Goal: Obtain resource: Download file/media

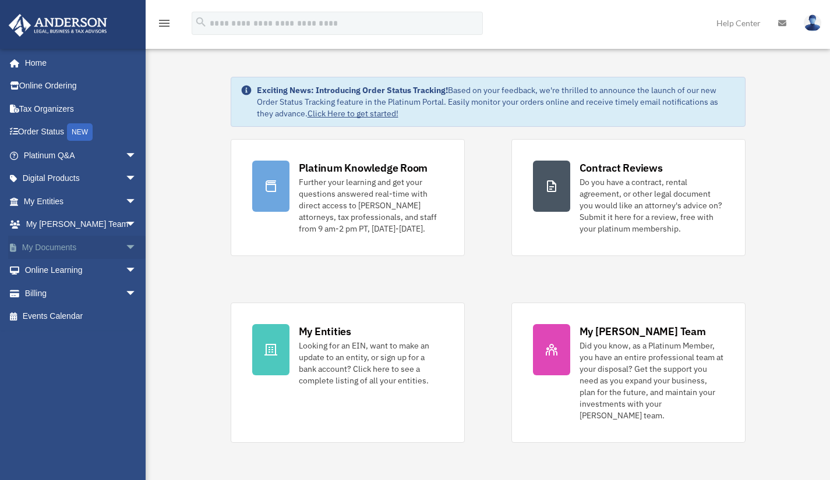
click at [126, 240] on span "arrow_drop_down" at bounding box center [136, 248] width 23 height 24
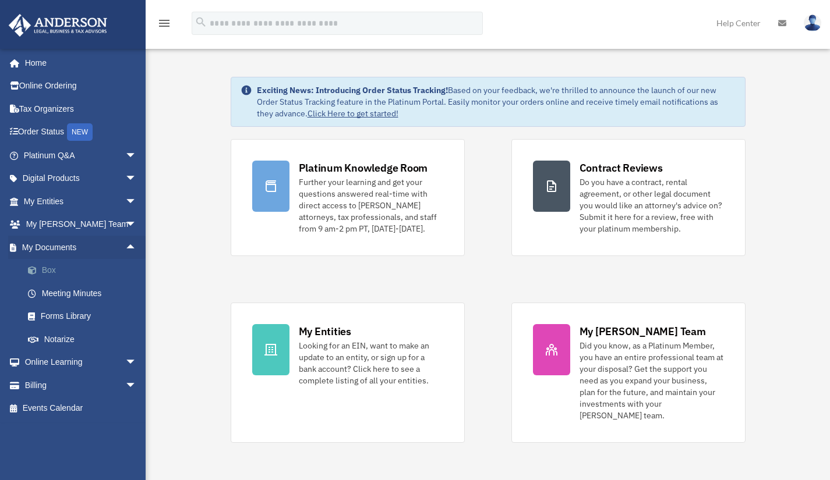
click at [65, 274] on link "Box" at bounding box center [85, 270] width 138 height 23
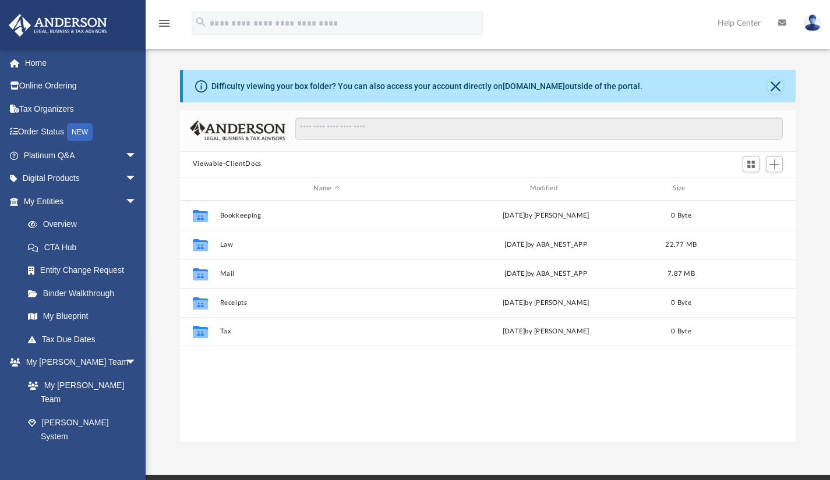
scroll to position [256, 607]
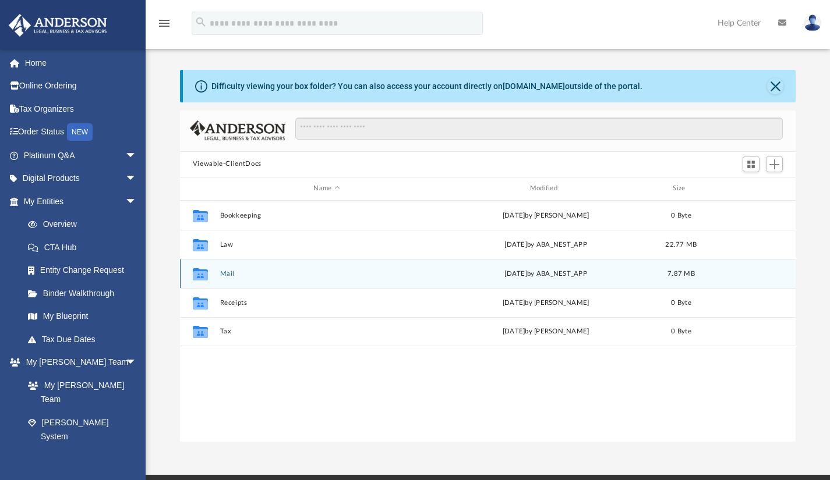
click at [226, 272] on button "Mail" at bounding box center [326, 274] width 214 height 8
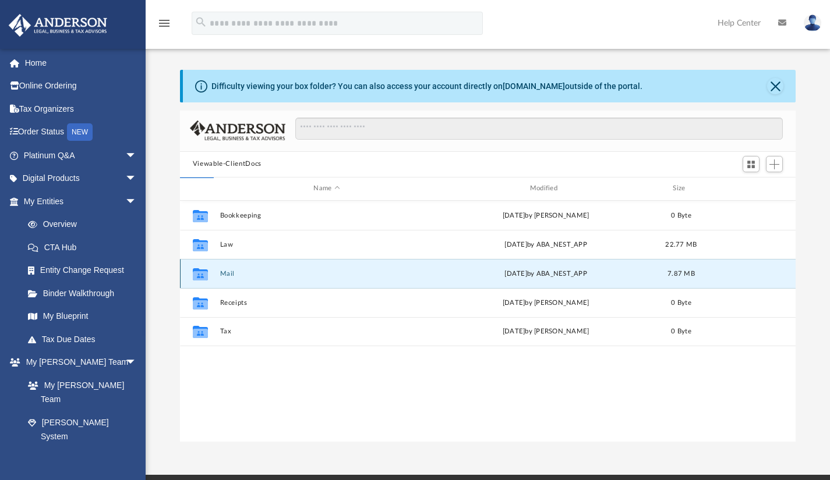
click at [226, 272] on button "Mail" at bounding box center [326, 274] width 214 height 8
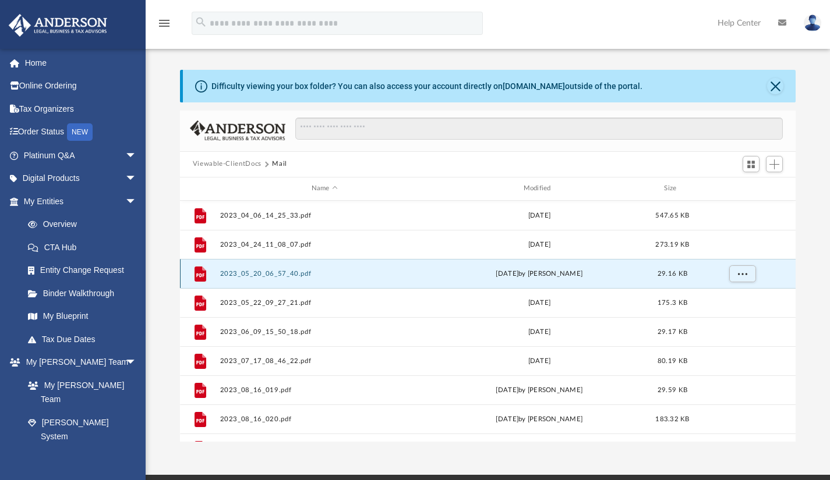
click at [228, 270] on button "2023_05_20_06_57_40.pdf" at bounding box center [324, 274] width 210 height 8
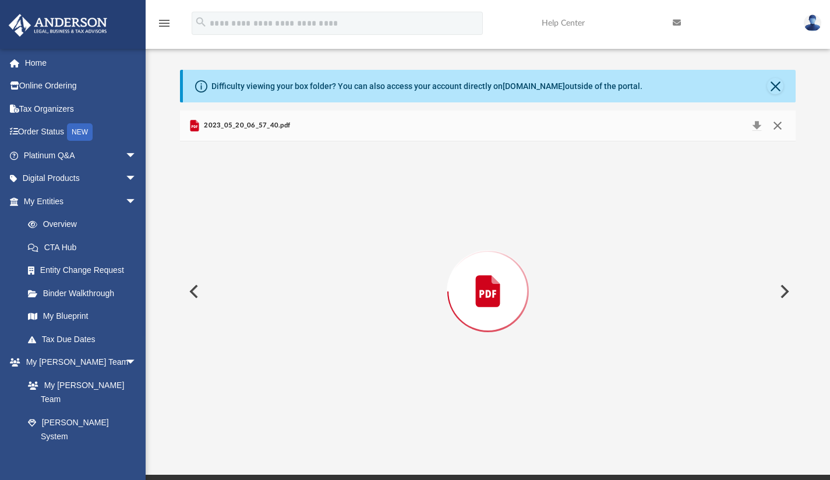
click at [771, 127] on button "Close" at bounding box center [777, 126] width 21 height 16
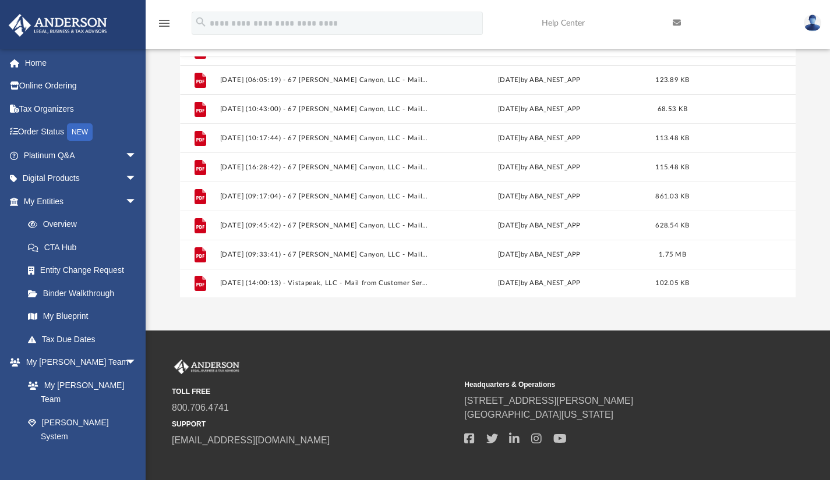
scroll to position [86, 0]
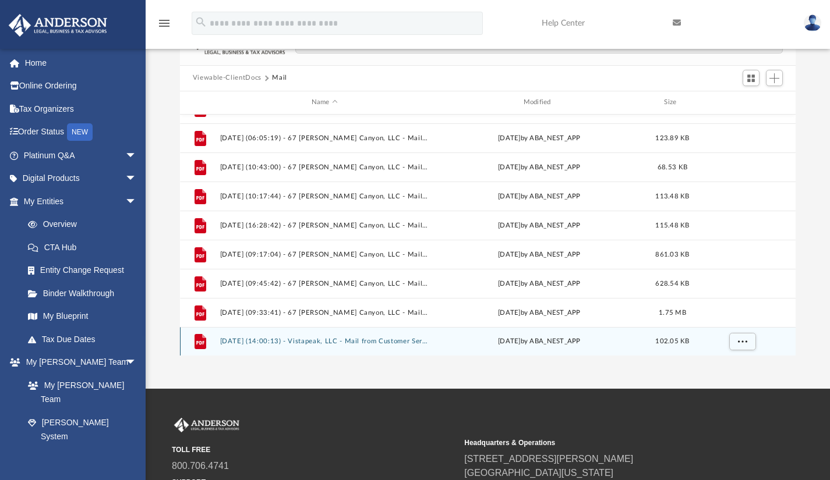
click at [351, 338] on button "2025.07.21 (14:00:13) - Vistapeak, LLC - Mail from Customer Service.pdf" at bounding box center [324, 342] width 210 height 8
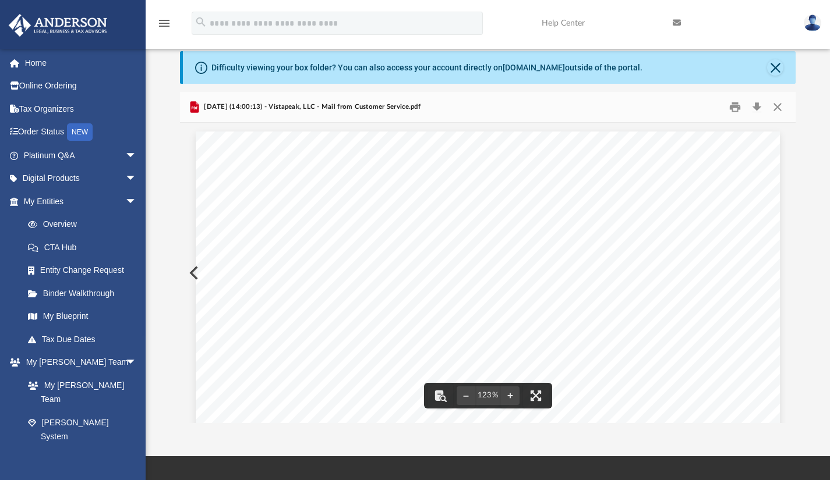
scroll to position [0, 0]
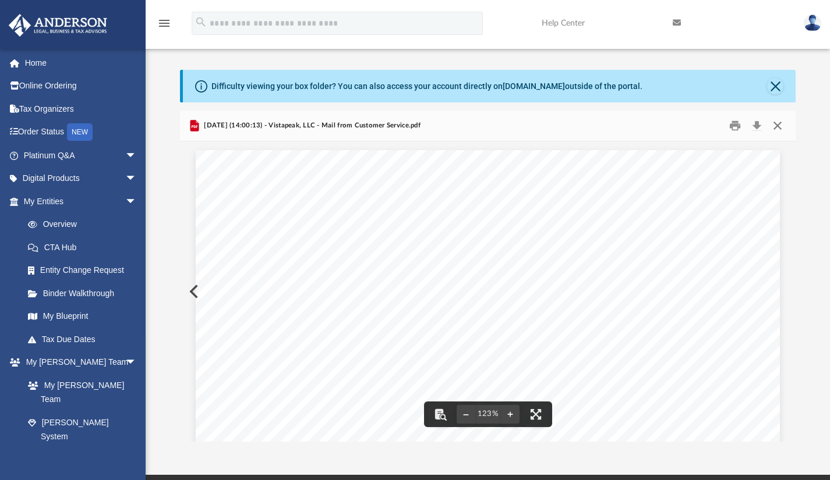
click at [779, 121] on button "Close" at bounding box center [777, 125] width 21 height 18
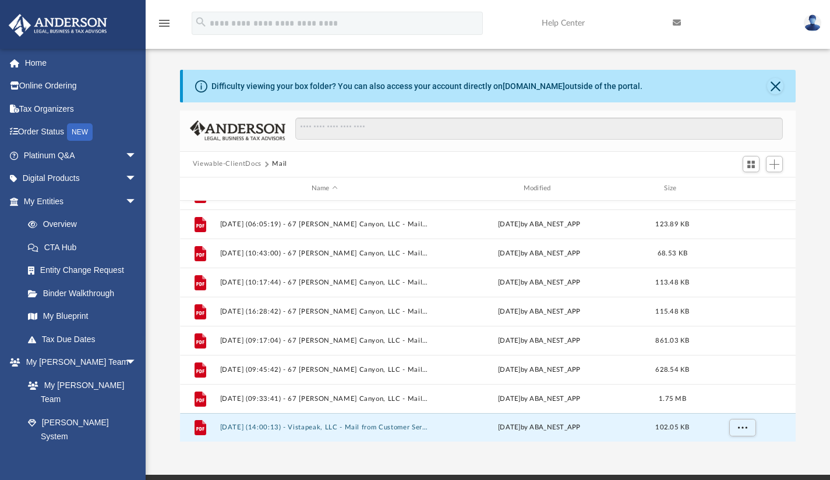
click at [225, 162] on button "Viewable-ClientDocs" at bounding box center [227, 164] width 69 height 10
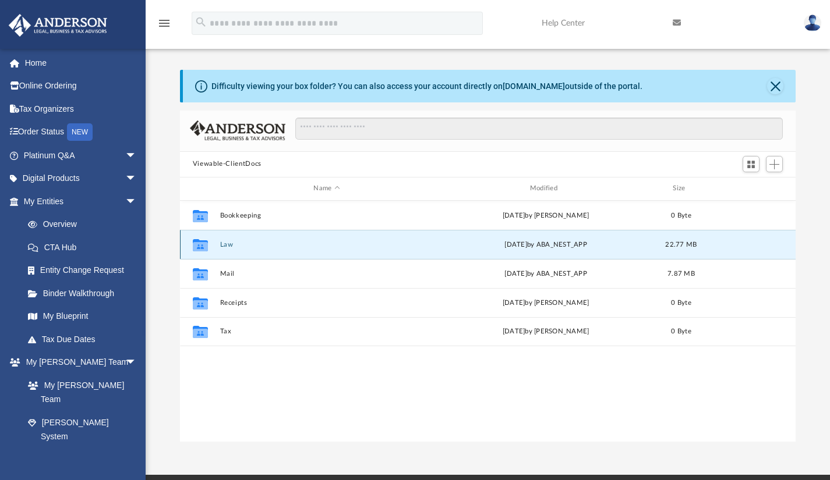
click at [227, 243] on button "Law" at bounding box center [326, 244] width 214 height 8
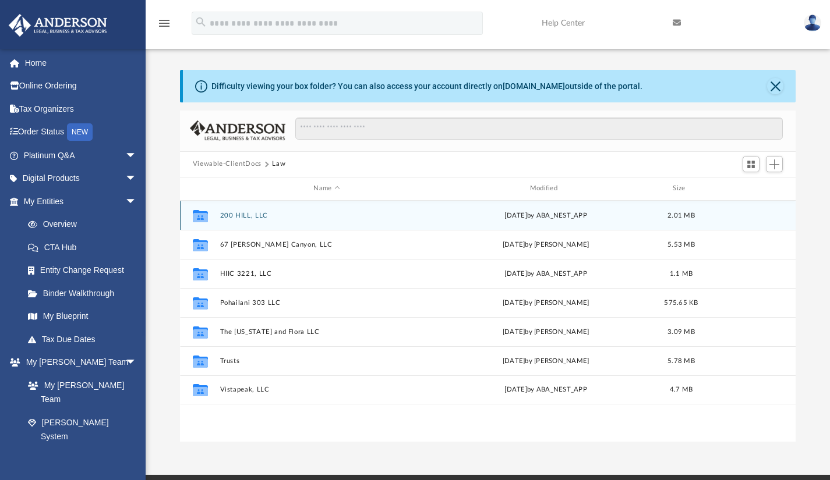
click at [260, 212] on button "200 HILL, LLC" at bounding box center [326, 215] width 214 height 8
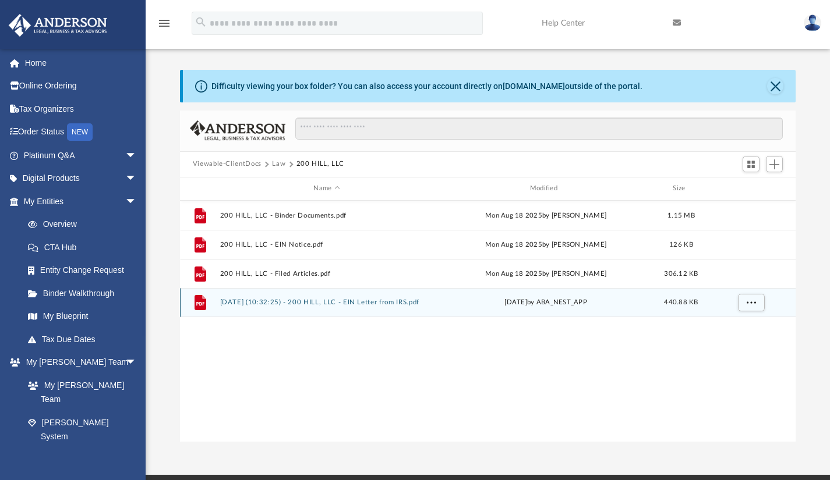
click at [384, 302] on button "2025.08.29 (10:32:25) - 200 HILL, LLC - EIN Letter from IRS.pdf" at bounding box center [326, 303] width 214 height 8
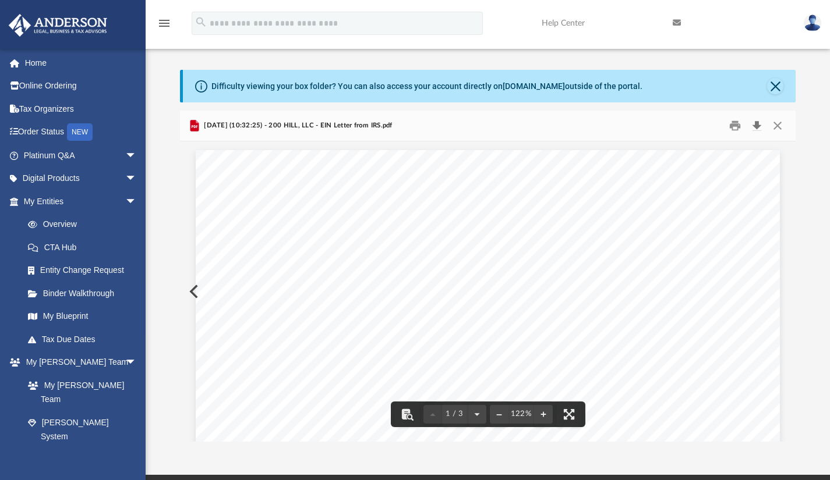
click at [755, 130] on button "Download" at bounding box center [756, 125] width 21 height 18
click at [776, 123] on button "Close" at bounding box center [777, 125] width 21 height 18
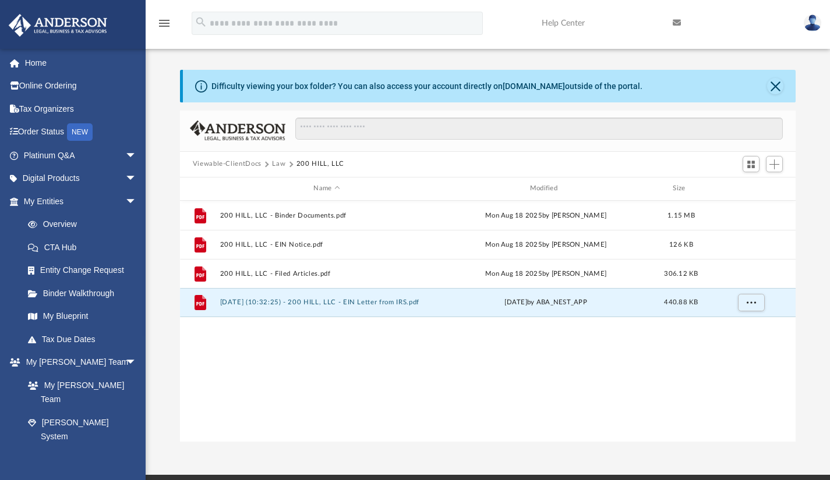
click at [394, 365] on div "File 200 HILL, LLC - Binder Documents.pdf Mon Aug 18 2025 by Tomas Diaz-Marin 1…" at bounding box center [488, 322] width 616 height 242
click at [127, 147] on span "arrow_drop_down" at bounding box center [136, 156] width 23 height 24
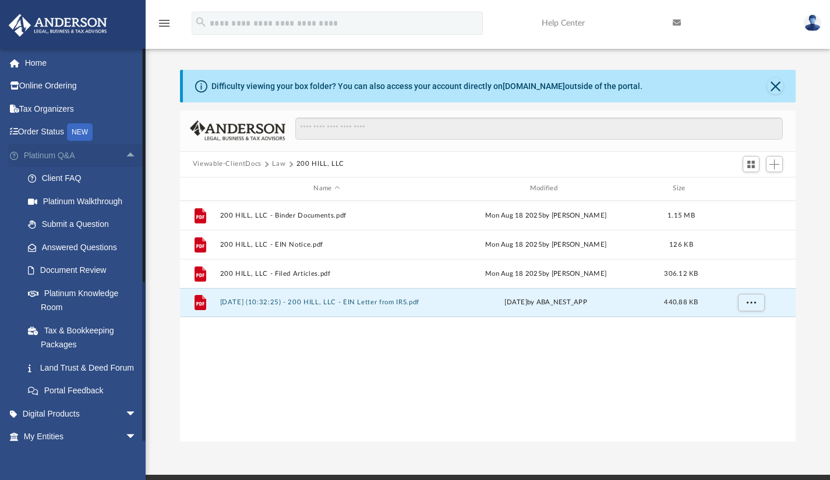
click at [126, 149] on span "arrow_drop_up" at bounding box center [136, 156] width 23 height 24
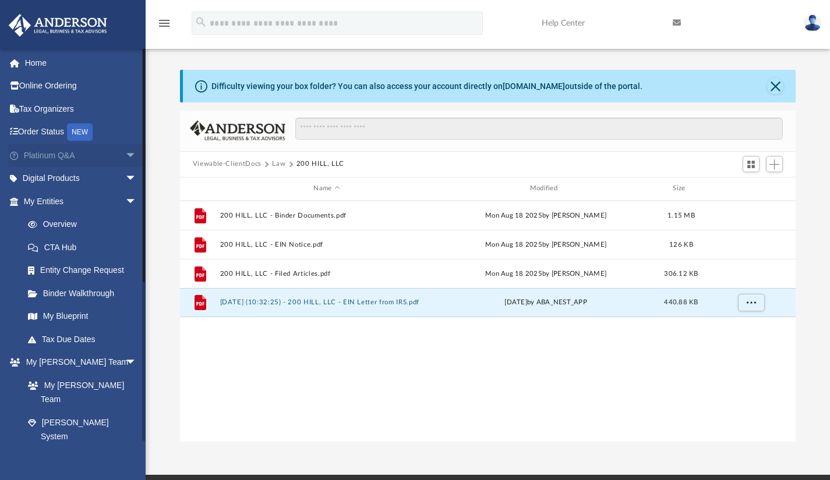
click at [126, 149] on span "arrow_drop_down" at bounding box center [136, 156] width 23 height 24
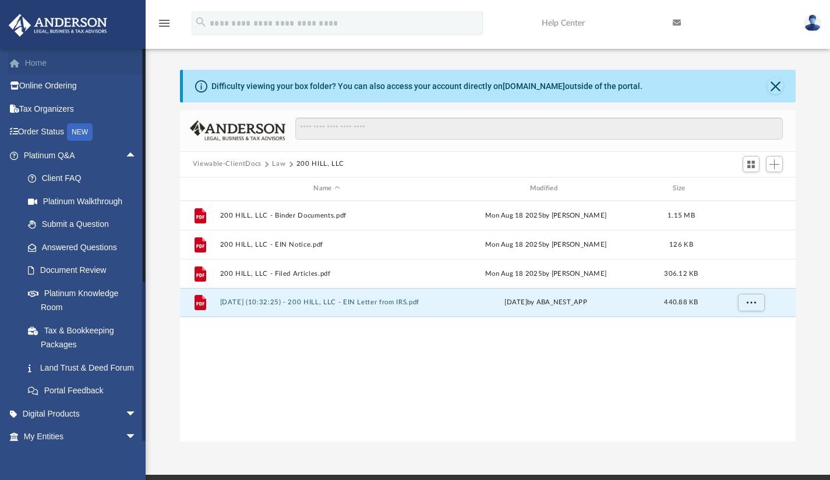
click at [56, 72] on link "Home" at bounding box center [81, 62] width 146 height 23
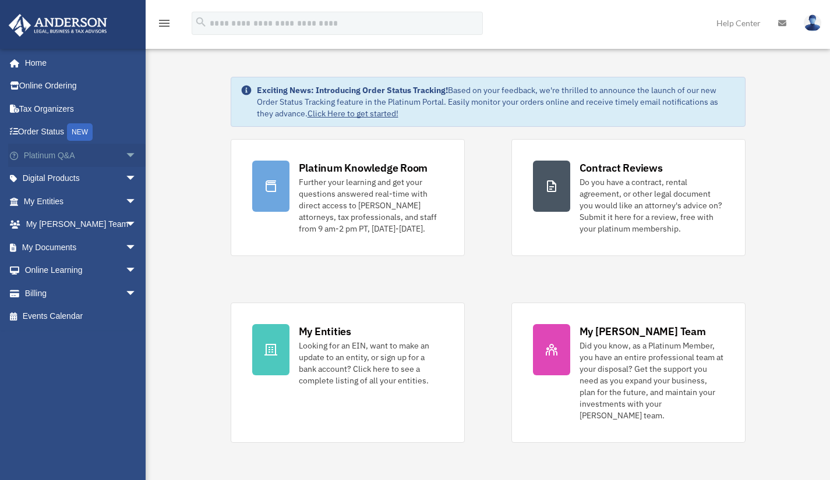
click at [129, 153] on span "arrow_drop_down" at bounding box center [136, 156] width 23 height 24
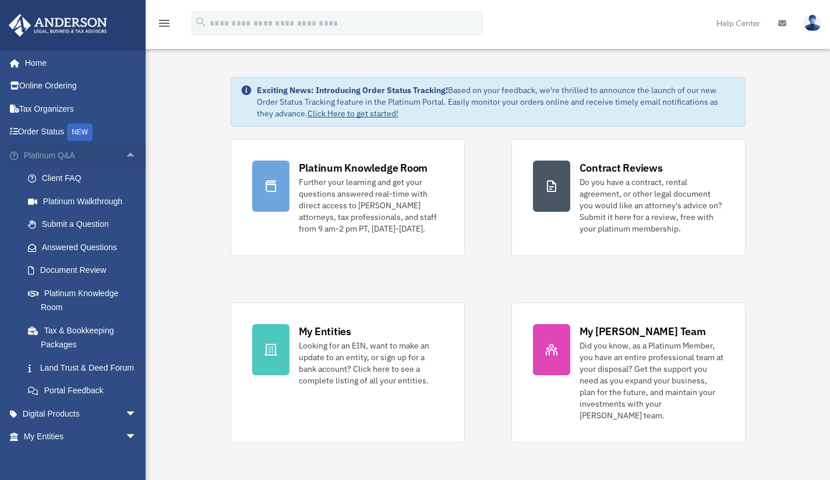
click at [129, 153] on span "arrow_drop_up" at bounding box center [136, 156] width 23 height 24
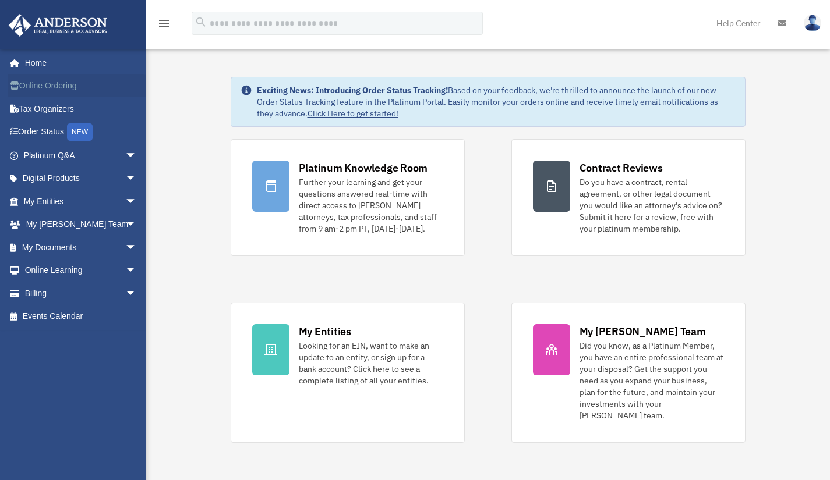
click at [72, 89] on link "Online Ordering" at bounding box center [81, 86] width 146 height 23
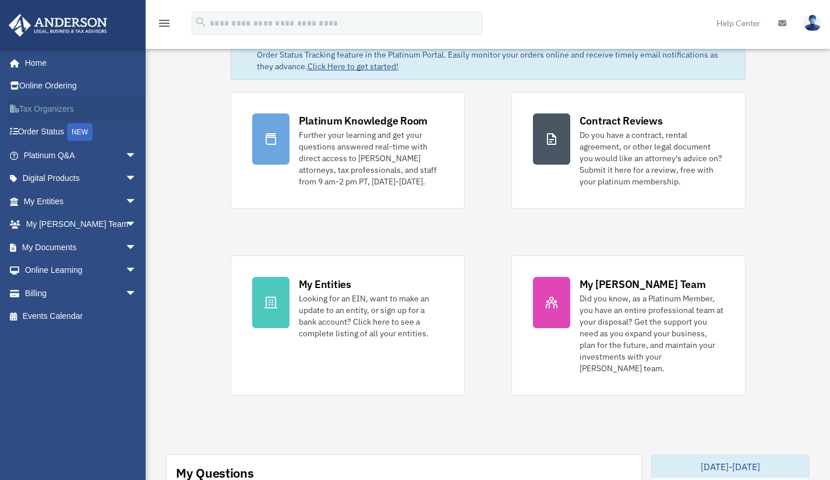
scroll to position [58, 0]
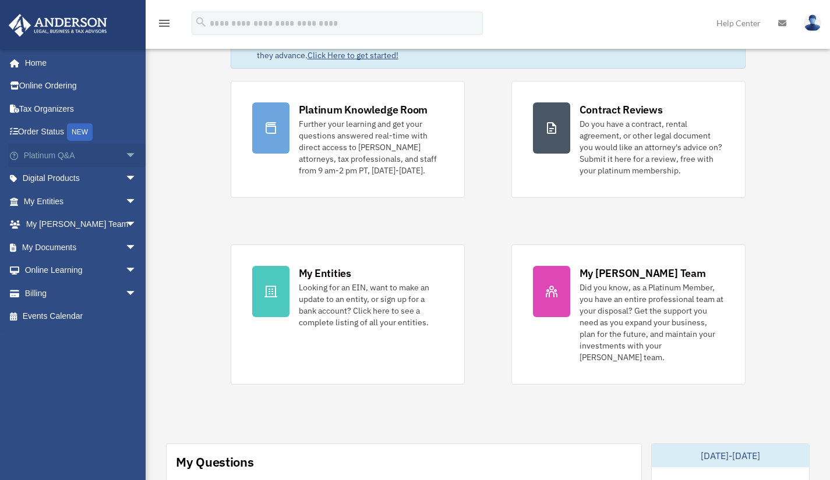
click at [125, 147] on span "arrow_drop_down" at bounding box center [136, 156] width 23 height 24
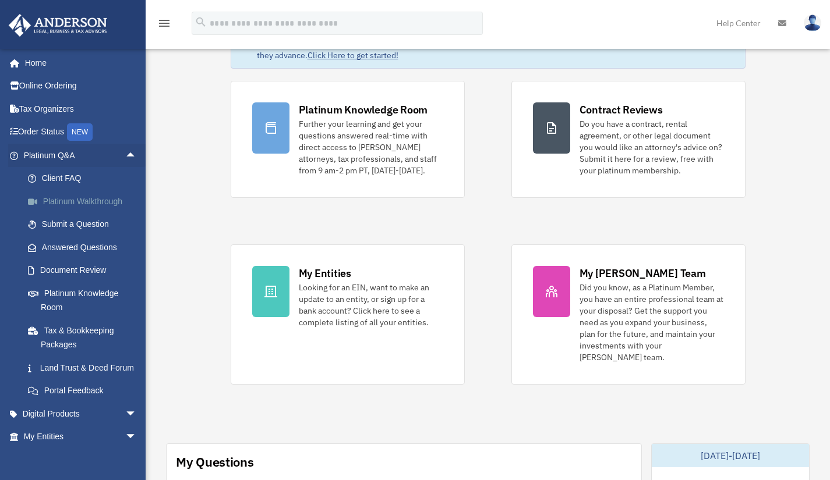
click at [95, 197] on link "Platinum Walkthrough" at bounding box center [85, 201] width 138 height 23
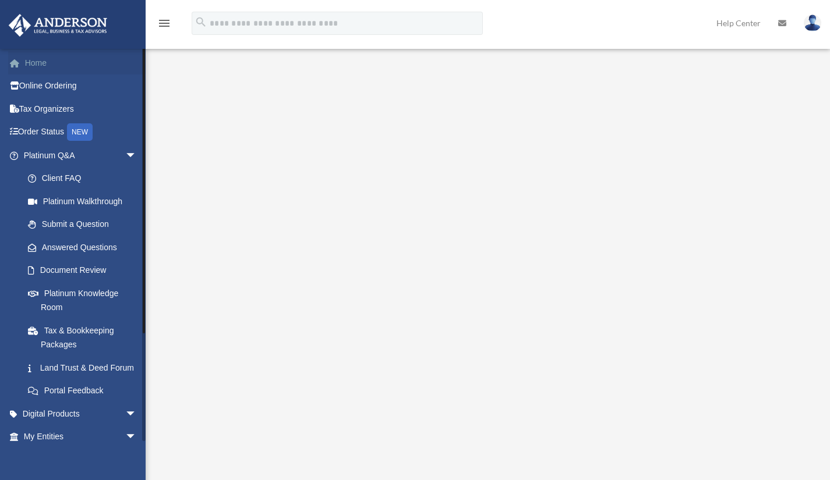
click at [57, 66] on link "Home" at bounding box center [81, 62] width 146 height 23
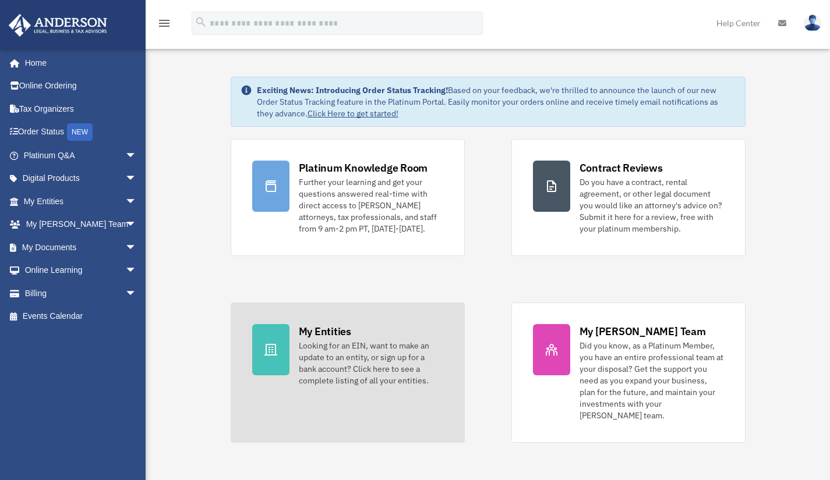
click at [288, 354] on div at bounding box center [270, 349] width 37 height 51
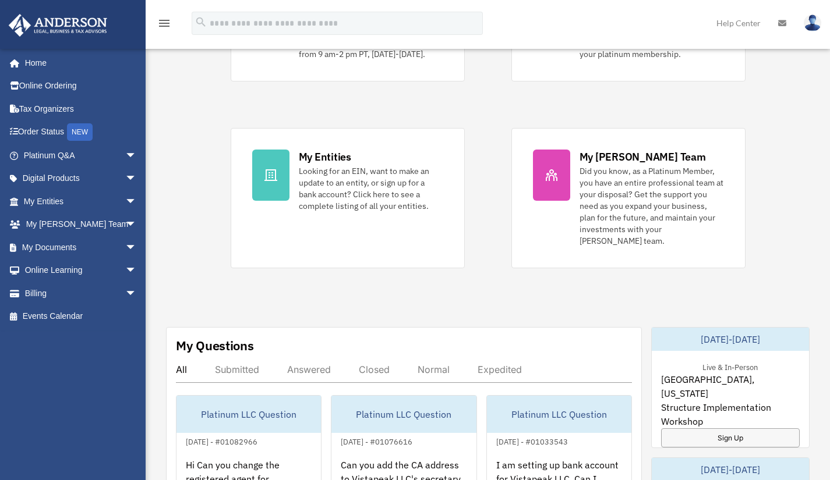
scroll to position [116, 0]
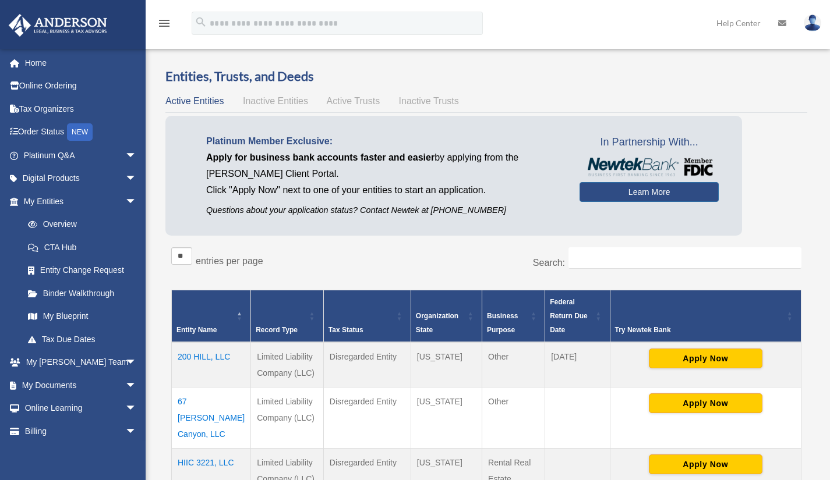
click at [185, 352] on td "200 HILL, LLC" at bounding box center [211, 364] width 79 height 45
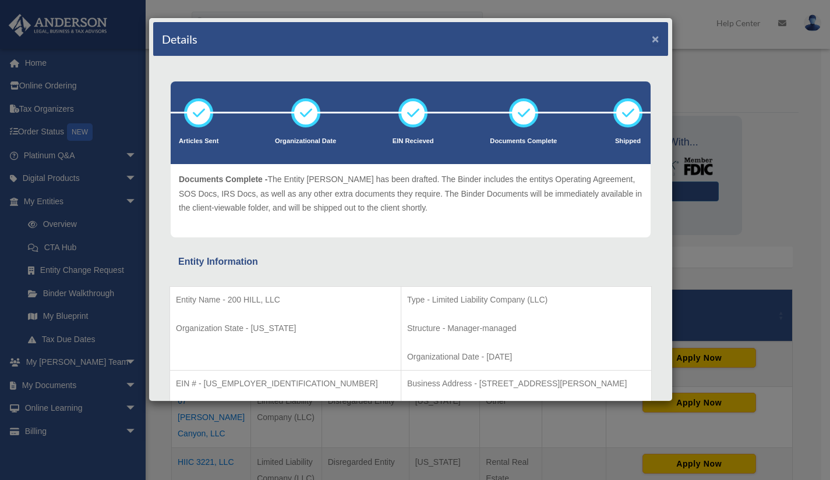
click at [651, 40] on button "×" at bounding box center [655, 39] width 8 height 12
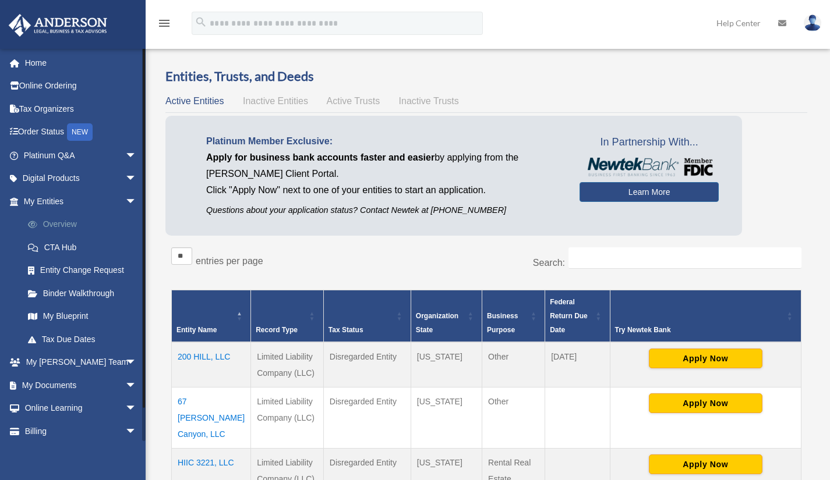
click at [79, 225] on link "Overview" at bounding box center [85, 224] width 138 height 23
click at [53, 60] on link "Home" at bounding box center [81, 62] width 146 height 23
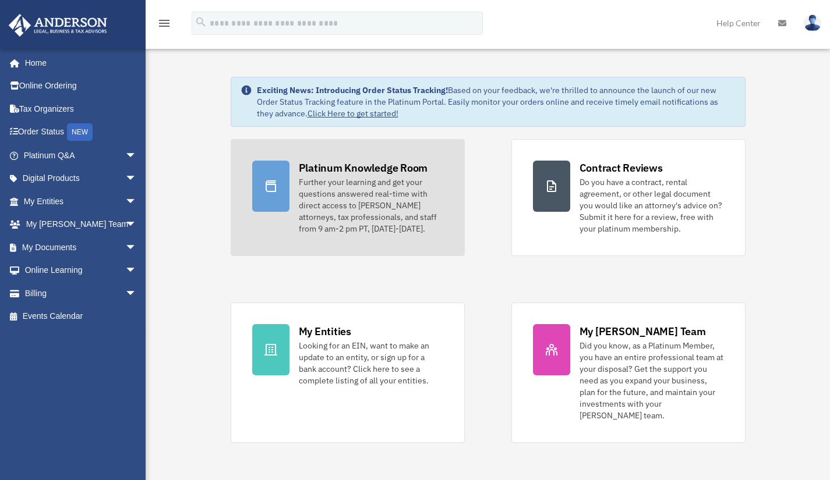
click at [356, 157] on link "Platinum Knowledge Room Further your learning and get your questions answered r…" at bounding box center [348, 197] width 234 height 117
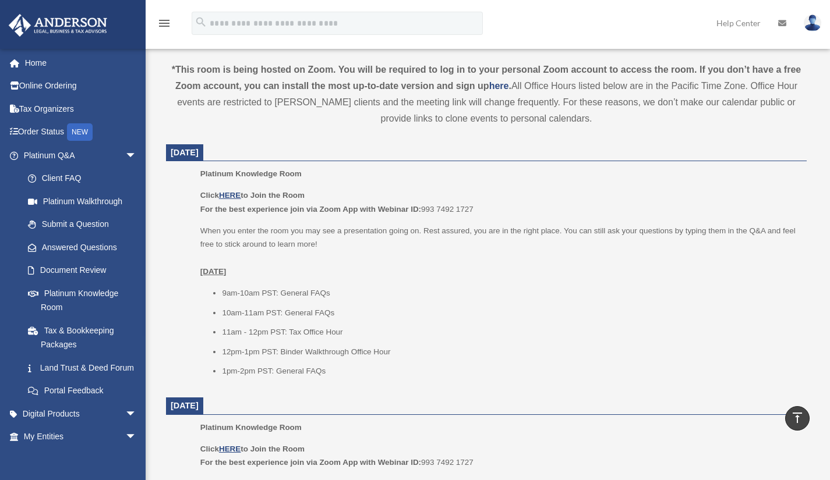
scroll to position [407, 0]
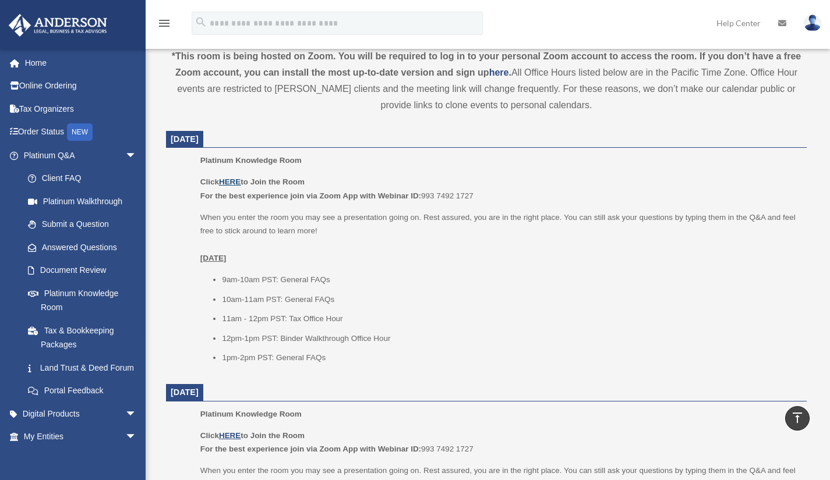
click at [233, 179] on u "HERE" at bounding box center [230, 182] width 22 height 9
